Goal: Task Accomplishment & Management: Use online tool/utility

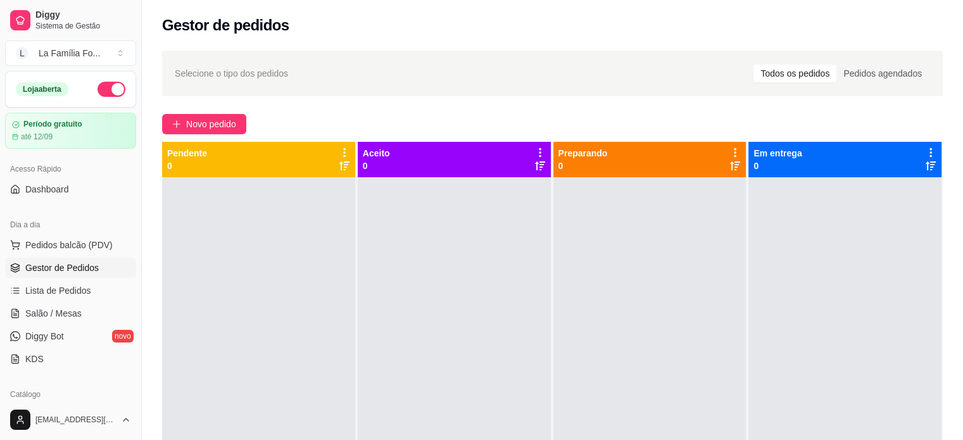
click at [99, 91] on button "button" at bounding box center [112, 89] width 28 height 15
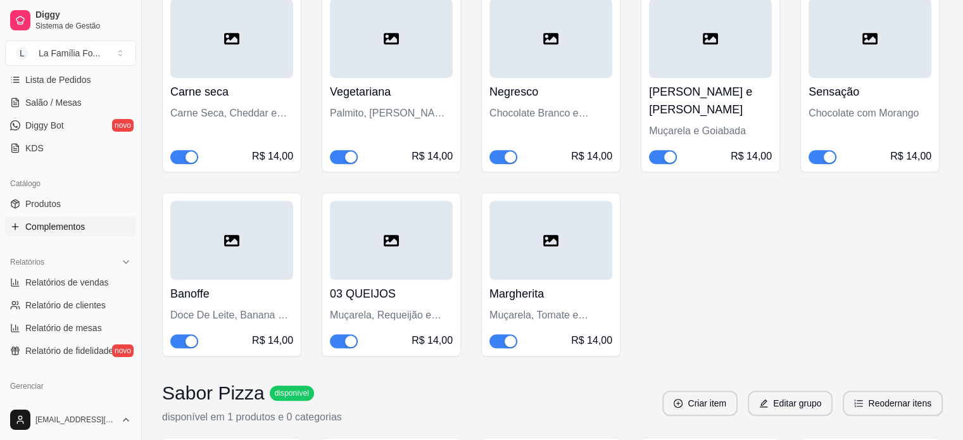
scroll to position [212, 0]
click at [99, 284] on span "Relatórios de vendas" at bounding box center [67, 281] width 84 height 13
select select "ALL"
select select "0"
